Goal: Navigation & Orientation: Go to known website

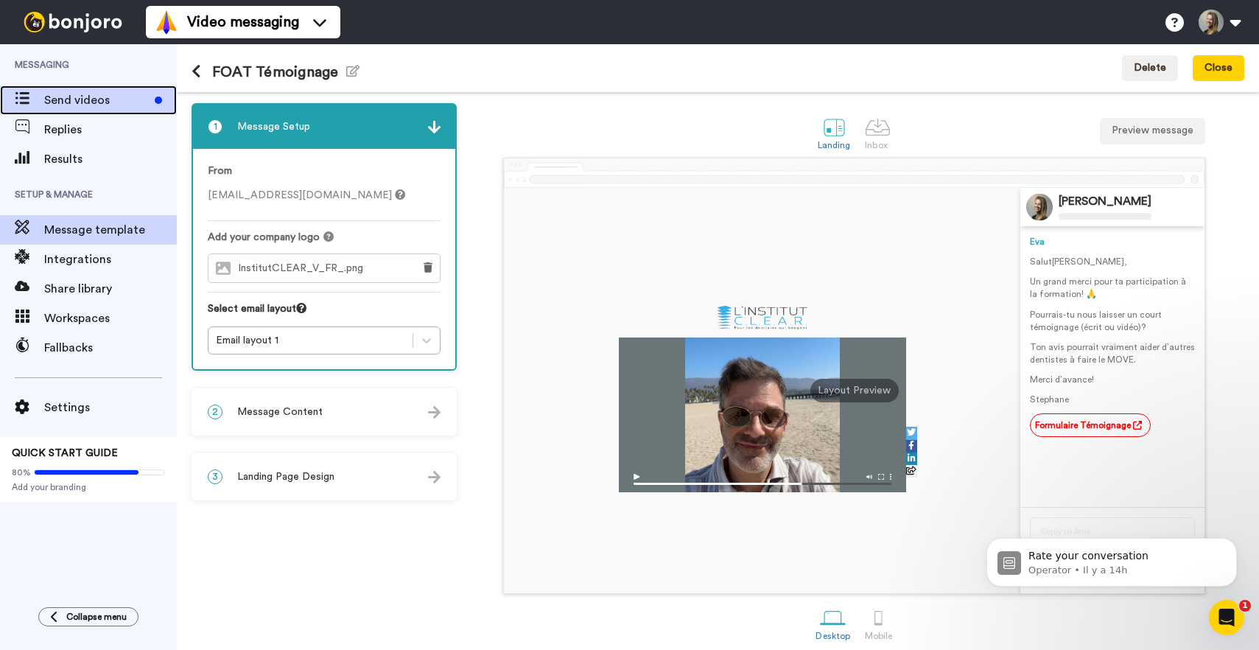
click at [90, 94] on span "Send videos" at bounding box center [96, 100] width 105 height 18
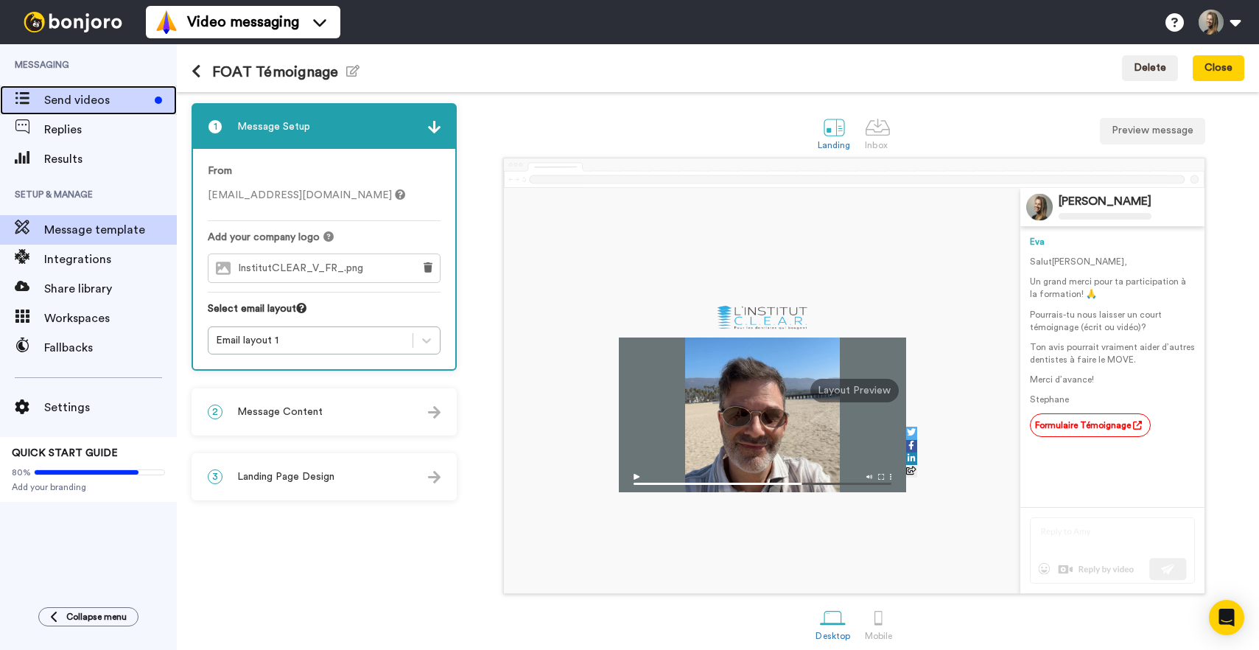
click at [65, 98] on span "Send videos" at bounding box center [96, 100] width 105 height 18
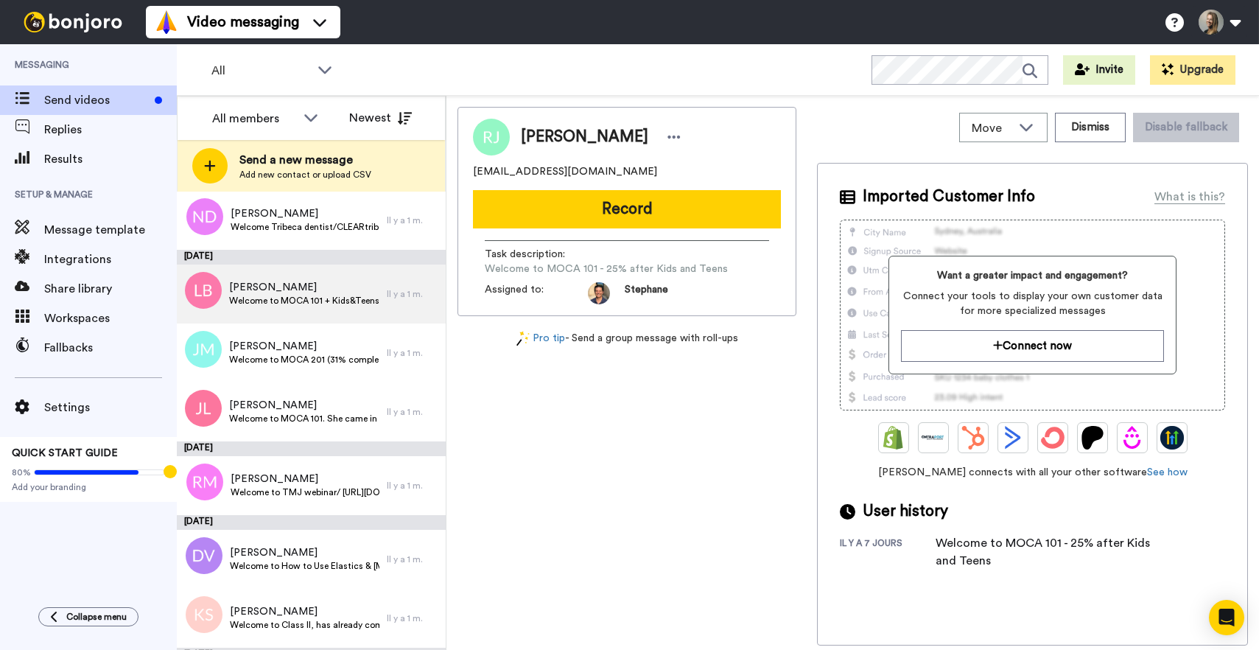
scroll to position [1265, 0]
